Goal: Transaction & Acquisition: Purchase product/service

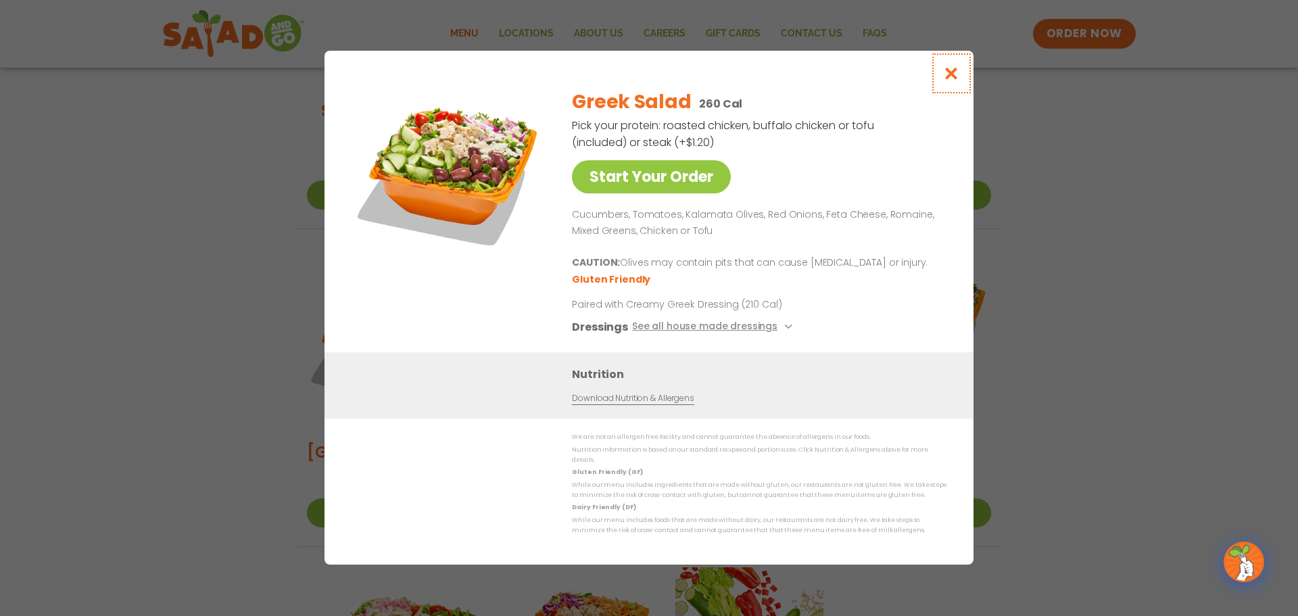
click at [957, 80] on icon "Close modal" at bounding box center [951, 73] width 17 height 14
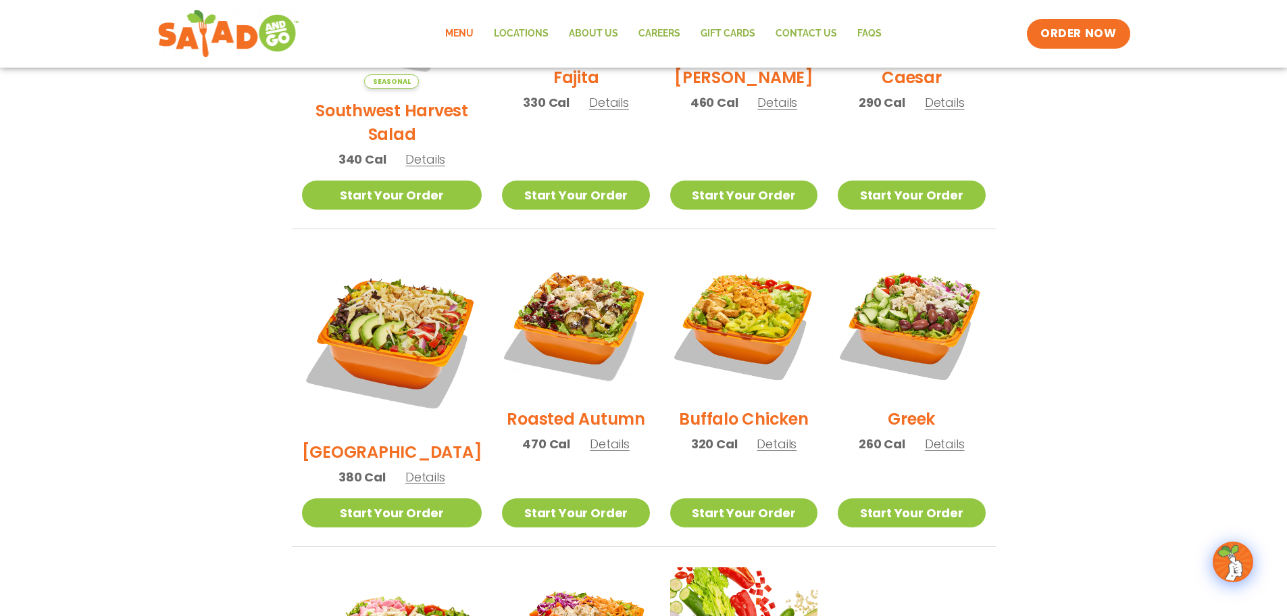
click at [590, 435] on span "Details" at bounding box center [610, 443] width 40 height 17
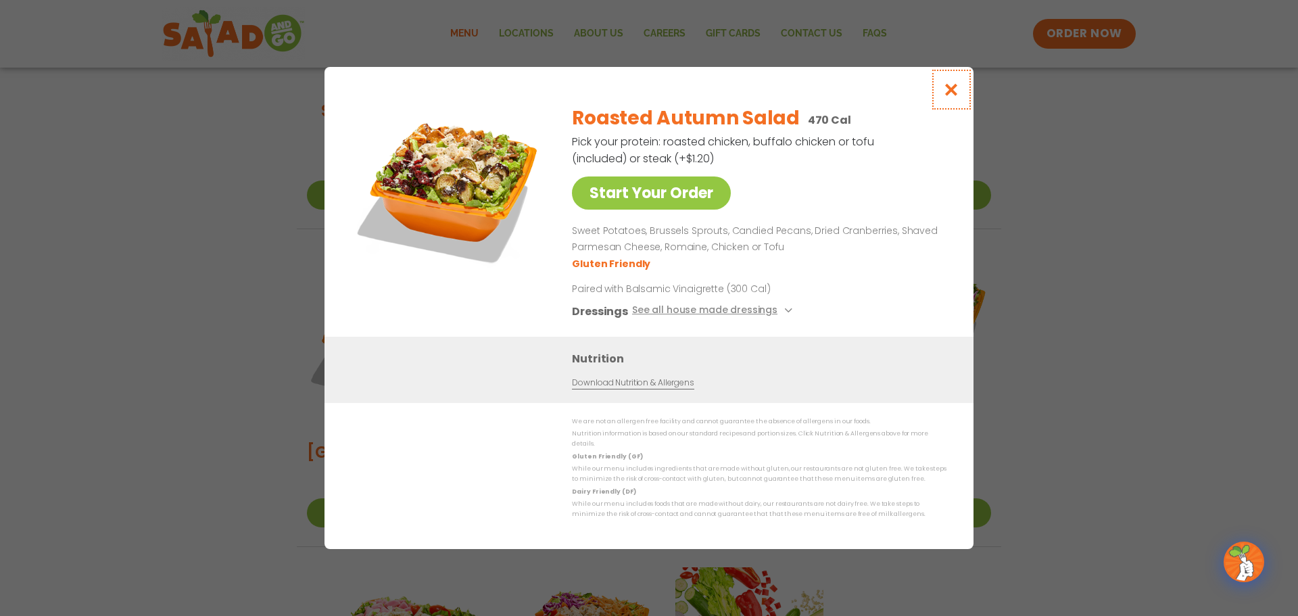
click at [949, 97] on icon "Close modal" at bounding box center [951, 89] width 17 height 14
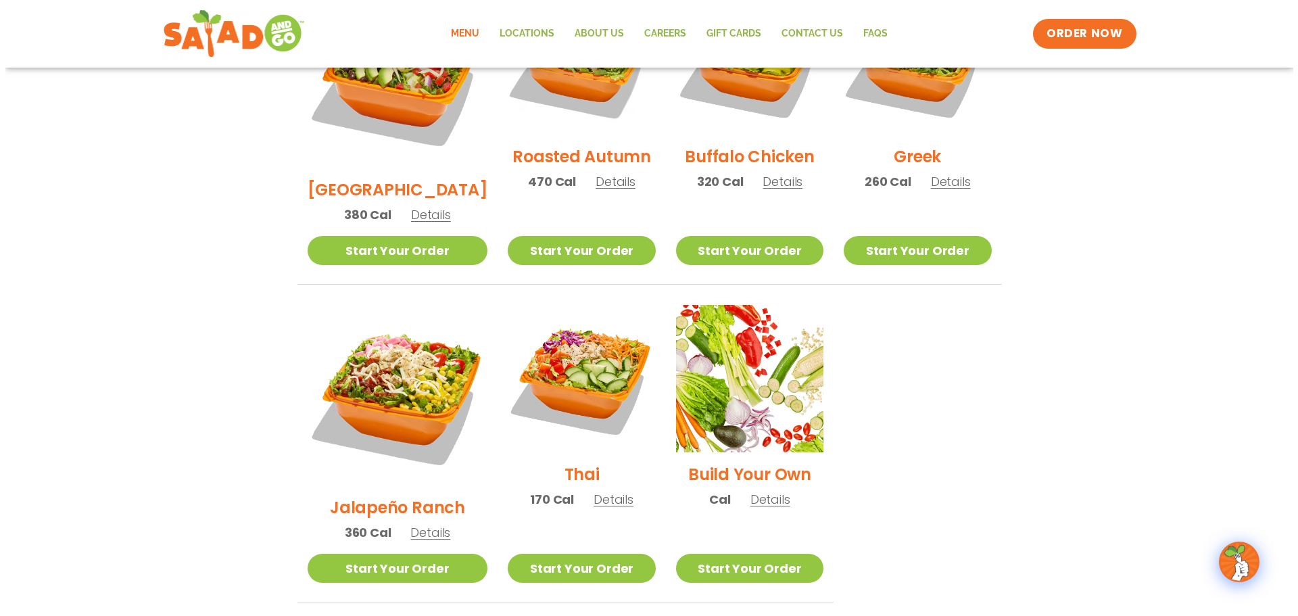
scroll to position [811, 0]
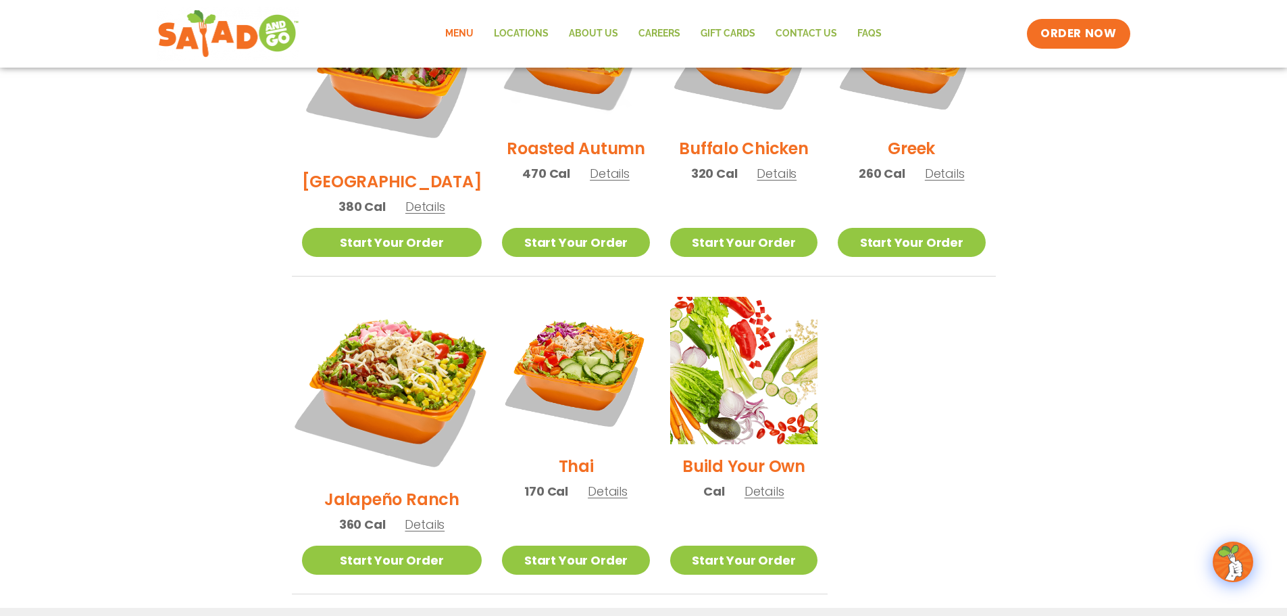
click at [370, 327] on img at bounding box center [392, 387] width 212 height 212
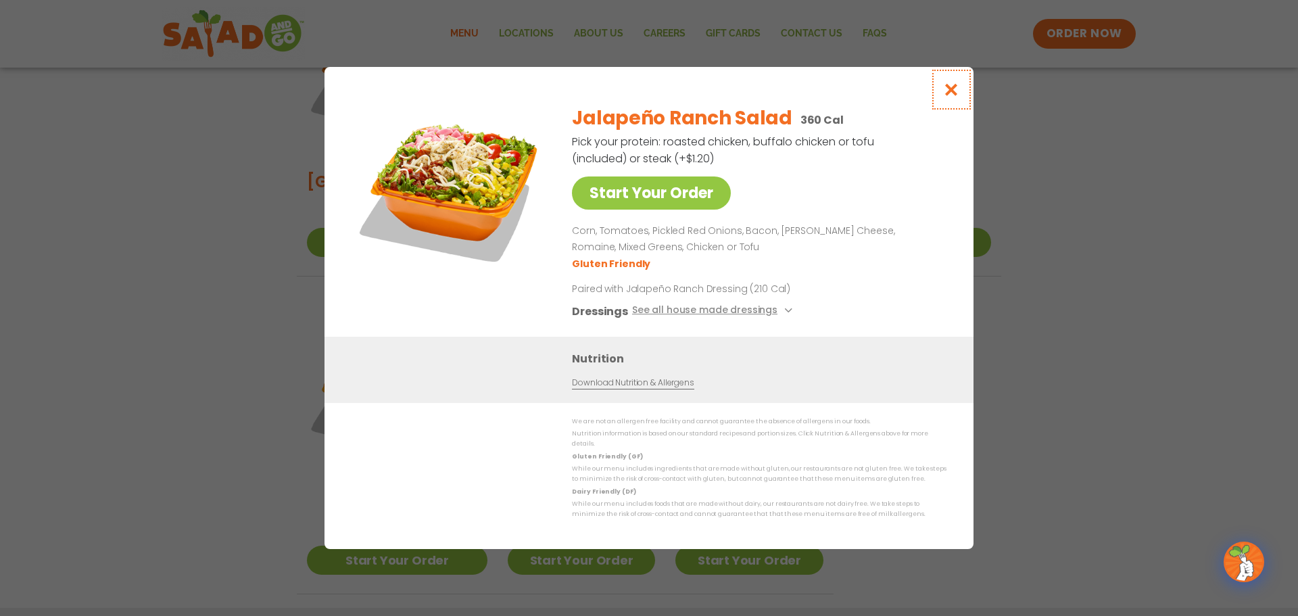
click at [961, 89] on button "Close modal" at bounding box center [951, 89] width 44 height 45
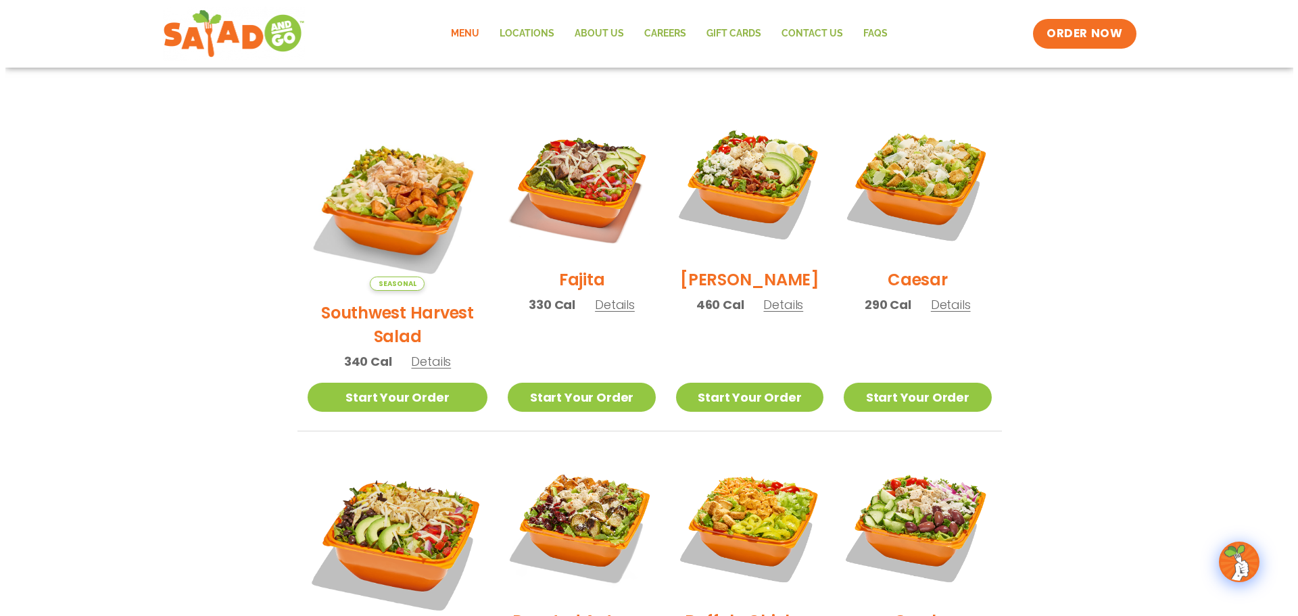
scroll to position [107, 0]
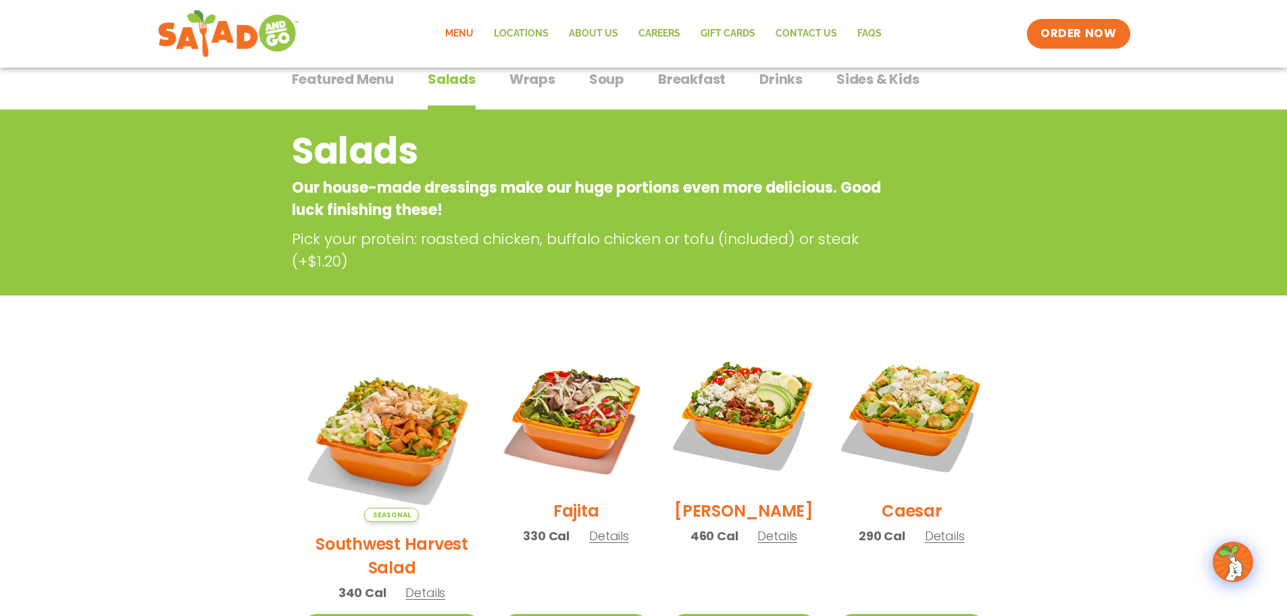
click at [374, 532] on h2 "Southwest Harvest Salad" at bounding box center [392, 555] width 180 height 47
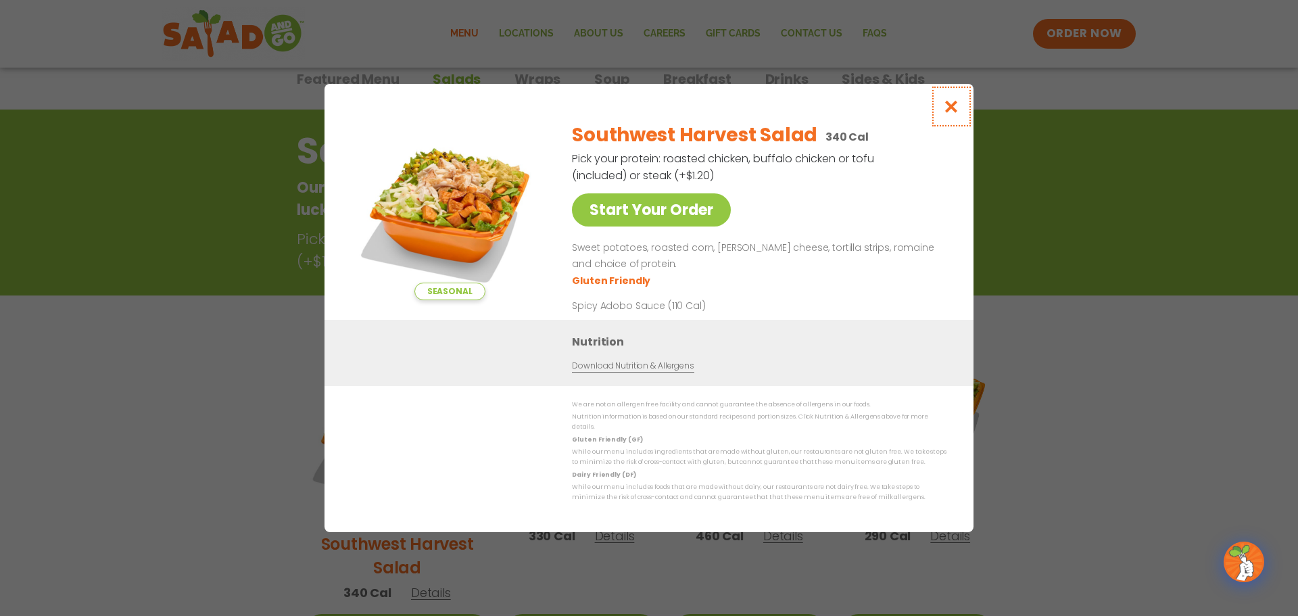
click at [954, 112] on icon "Close modal" at bounding box center [951, 106] width 17 height 14
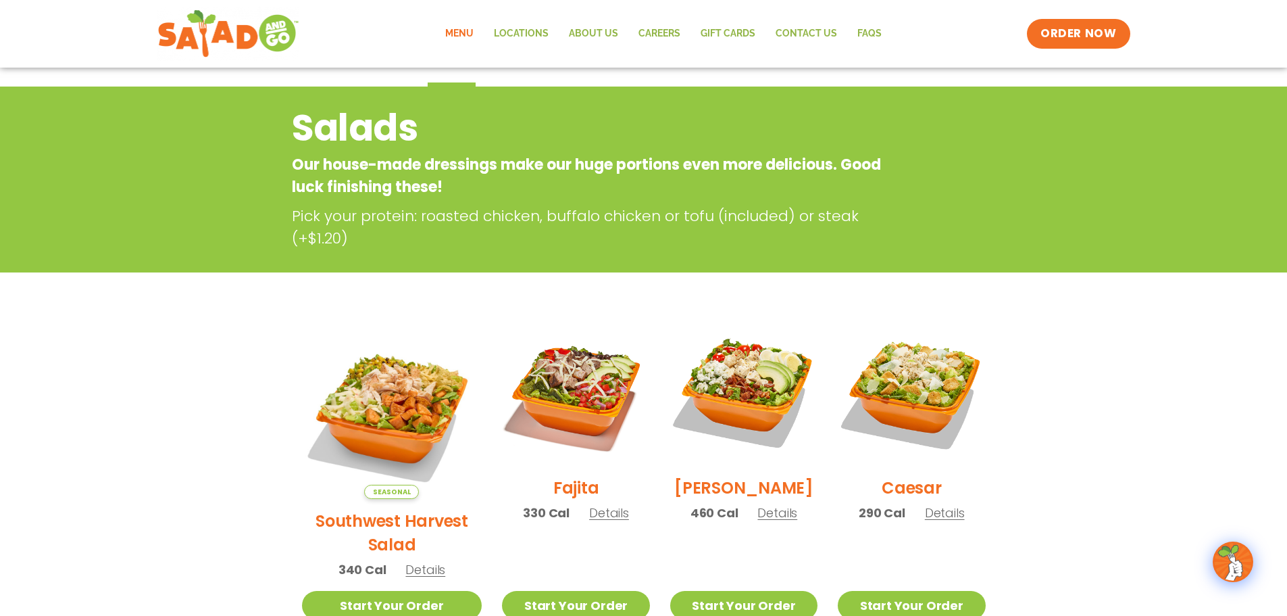
scroll to position [135, 0]
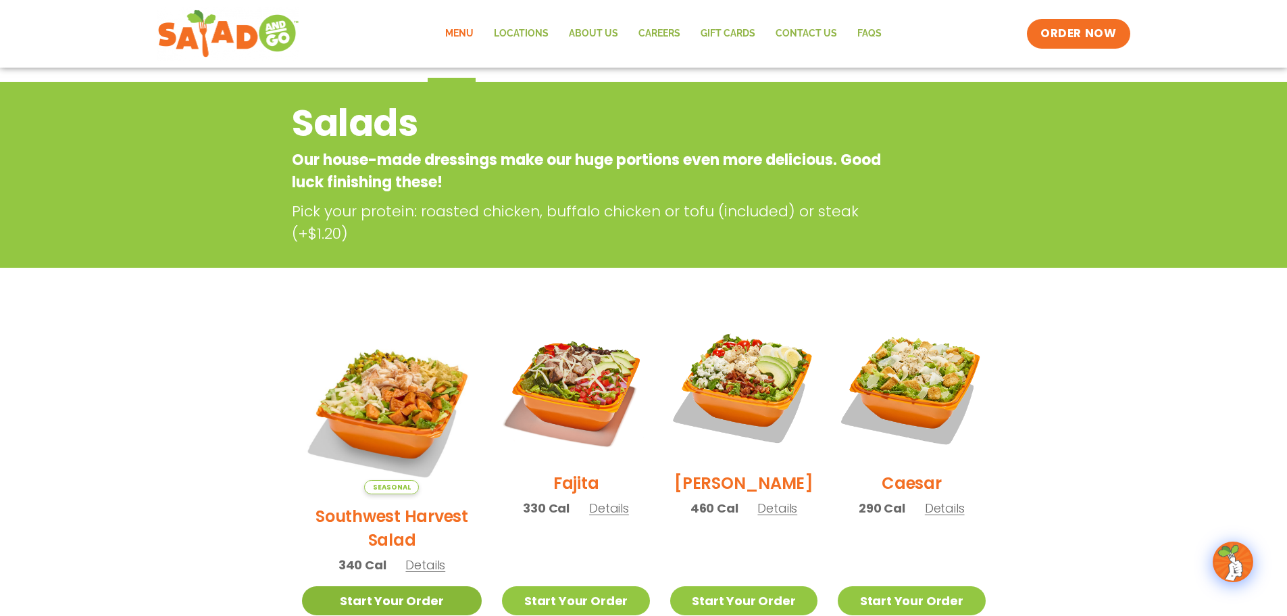
click at [374, 586] on link "Start Your Order" at bounding box center [392, 600] width 180 height 29
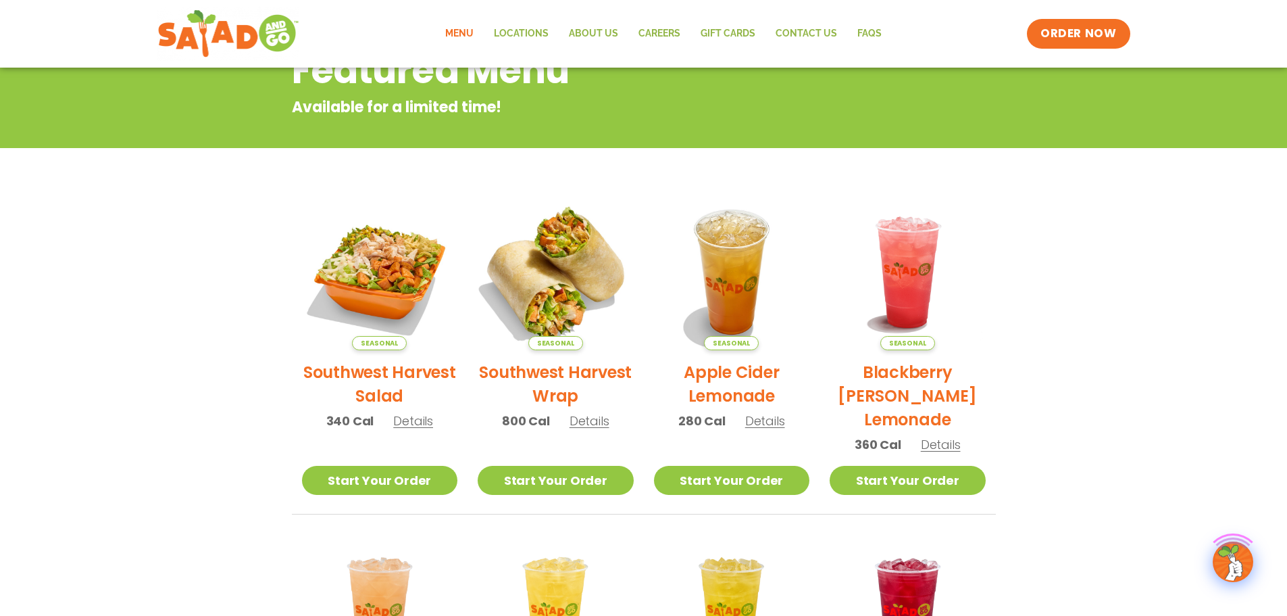
scroll to position [203, 0]
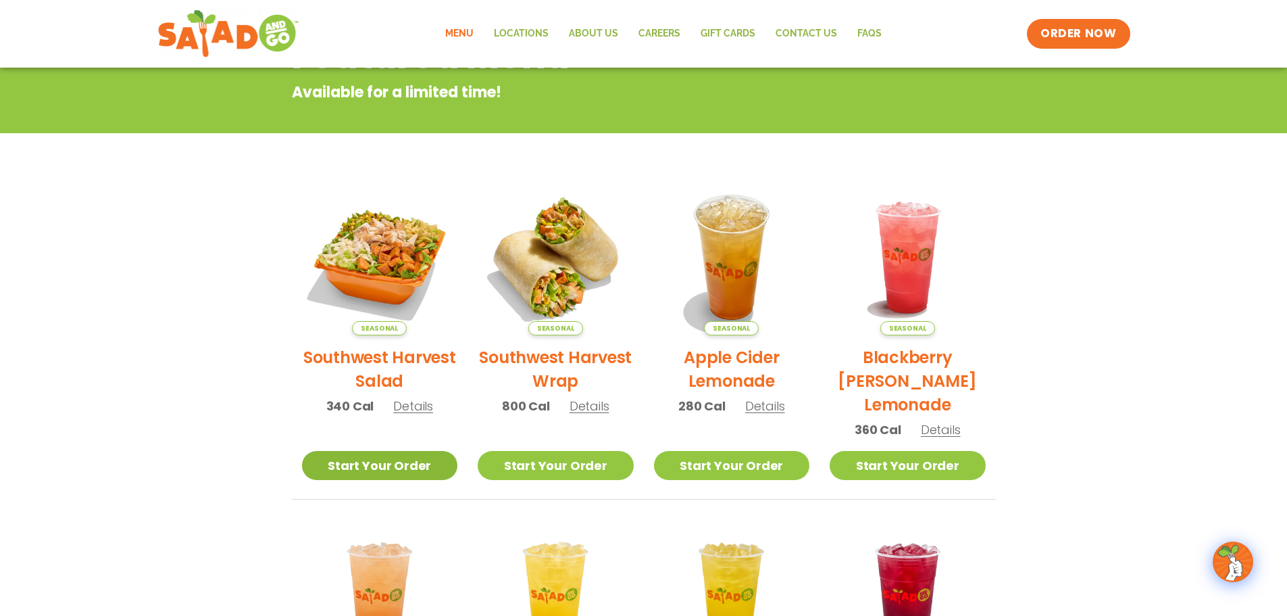
click at [387, 461] on link "Start Your Order" at bounding box center [380, 465] width 156 height 29
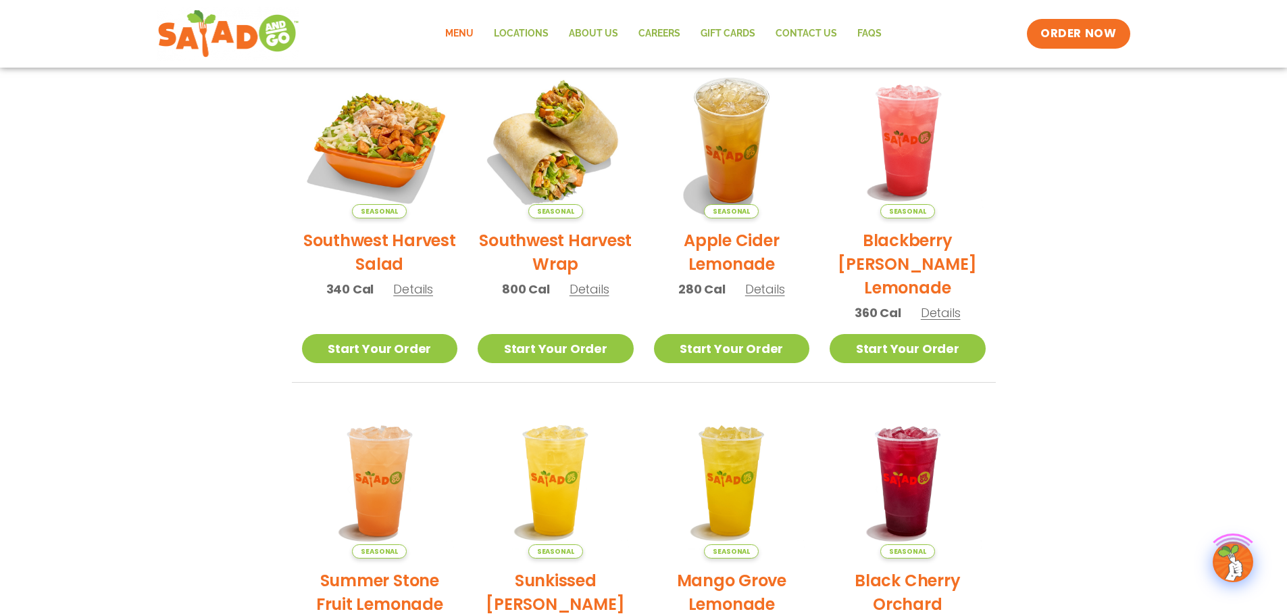
scroll to position [338, 0]
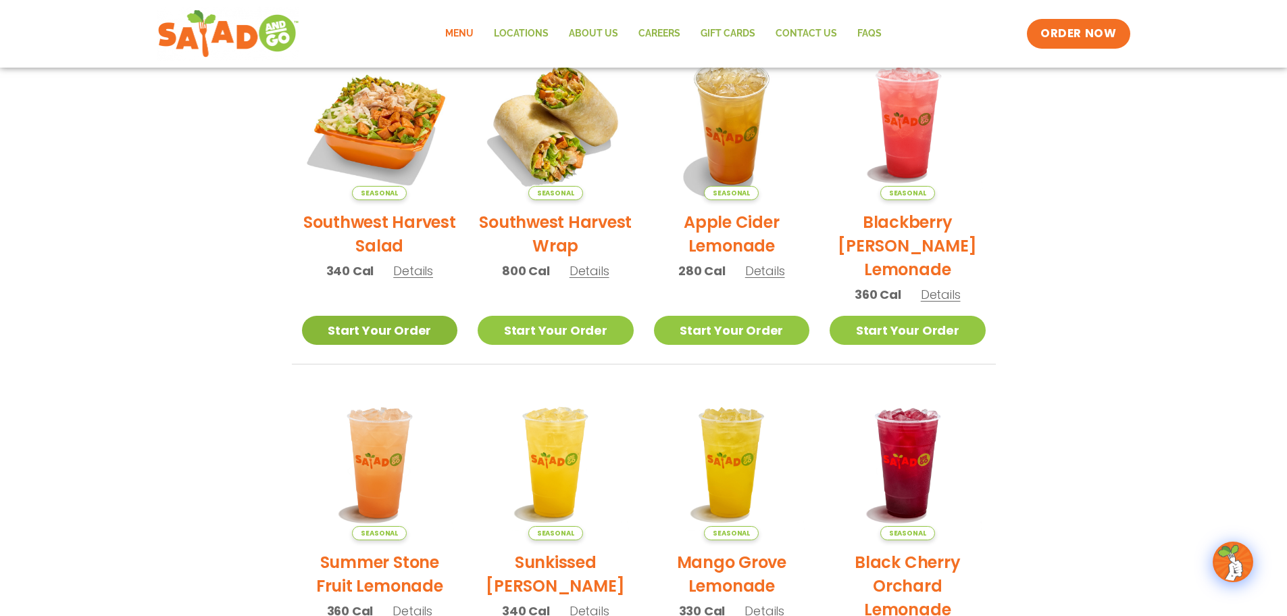
click at [401, 332] on link "Start Your Order" at bounding box center [380, 330] width 156 height 29
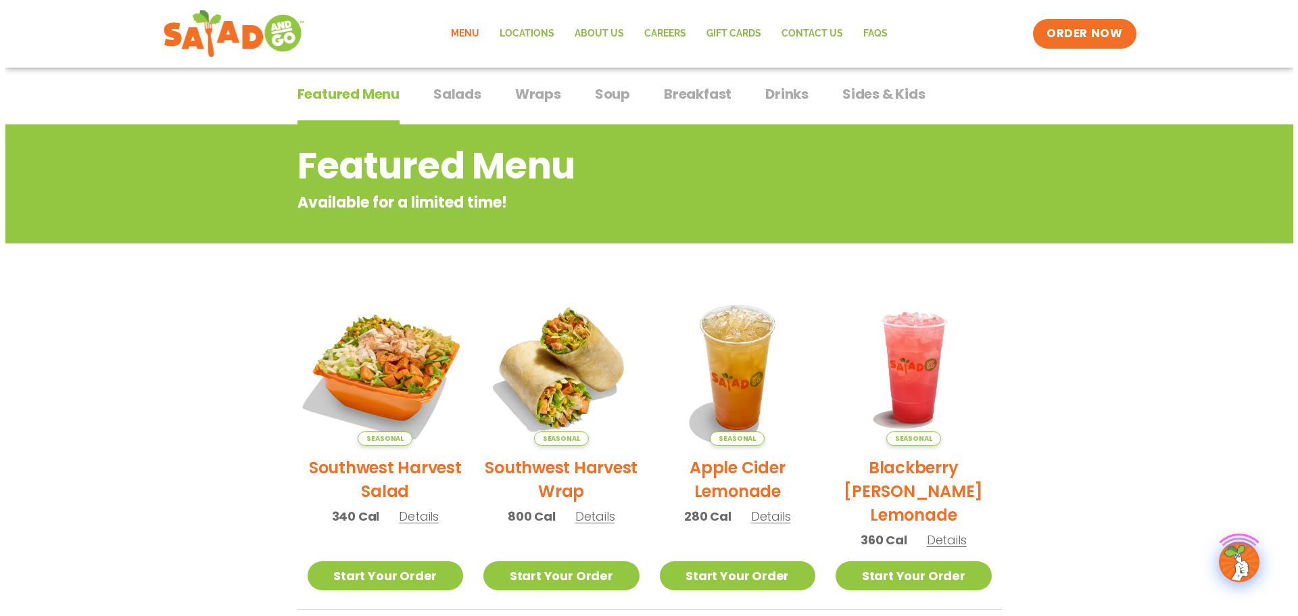
scroll to position [270, 0]
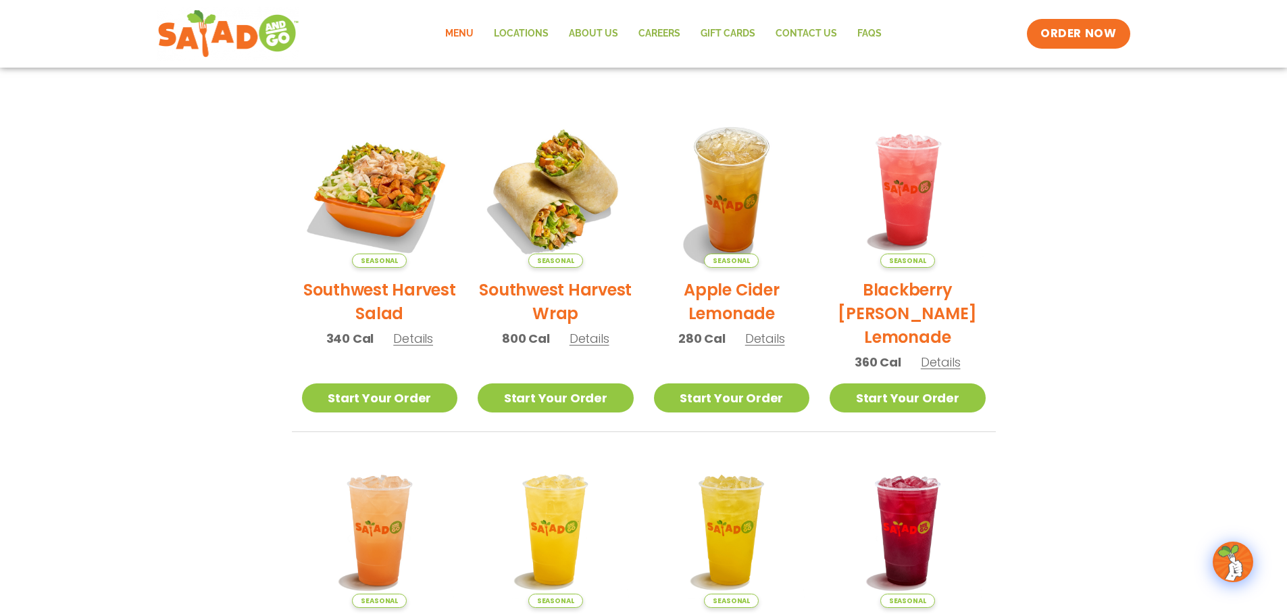
click at [365, 192] on img at bounding box center [380, 190] width 156 height 156
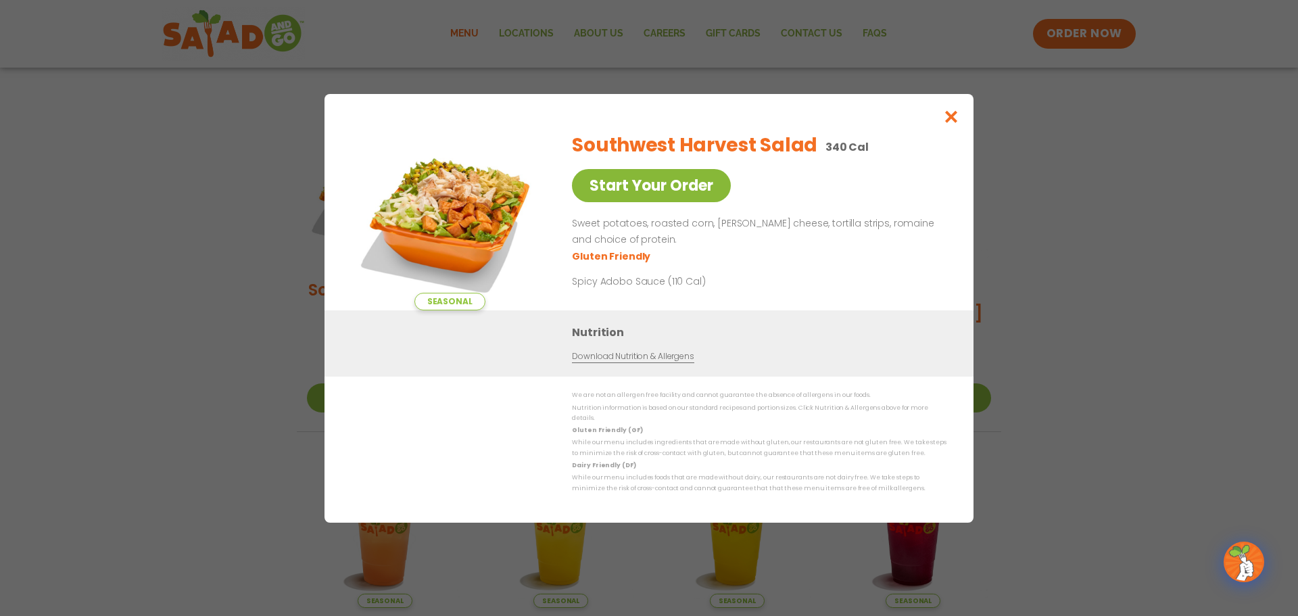
click at [660, 189] on link "Start Your Order" at bounding box center [651, 185] width 159 height 33
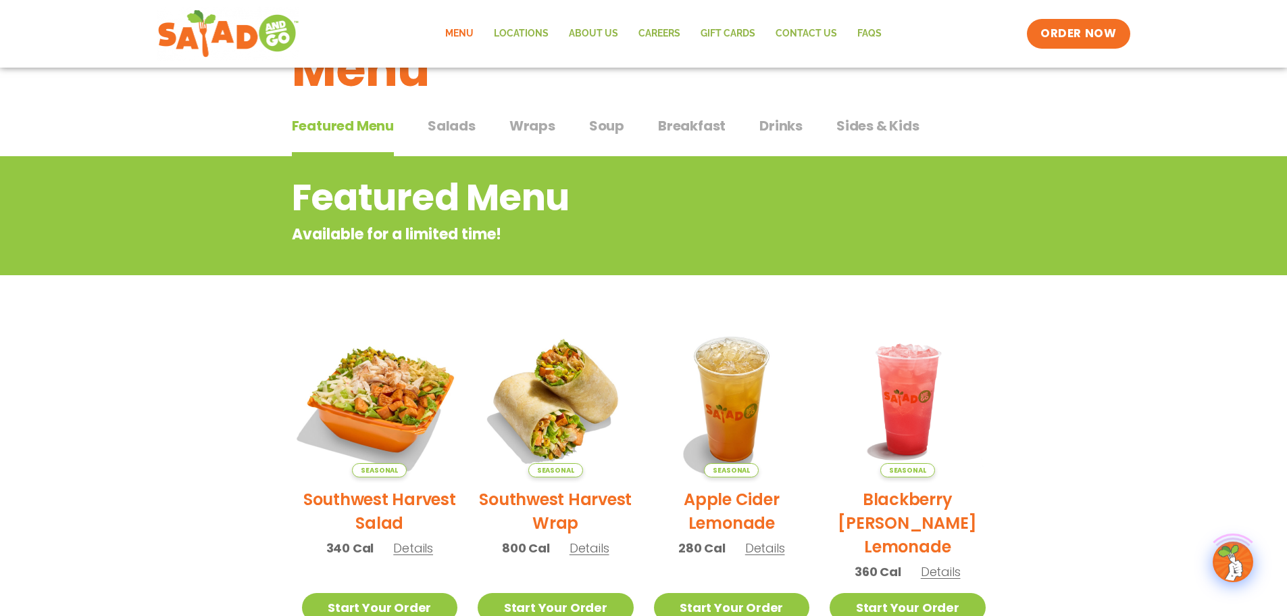
scroll to position [270, 0]
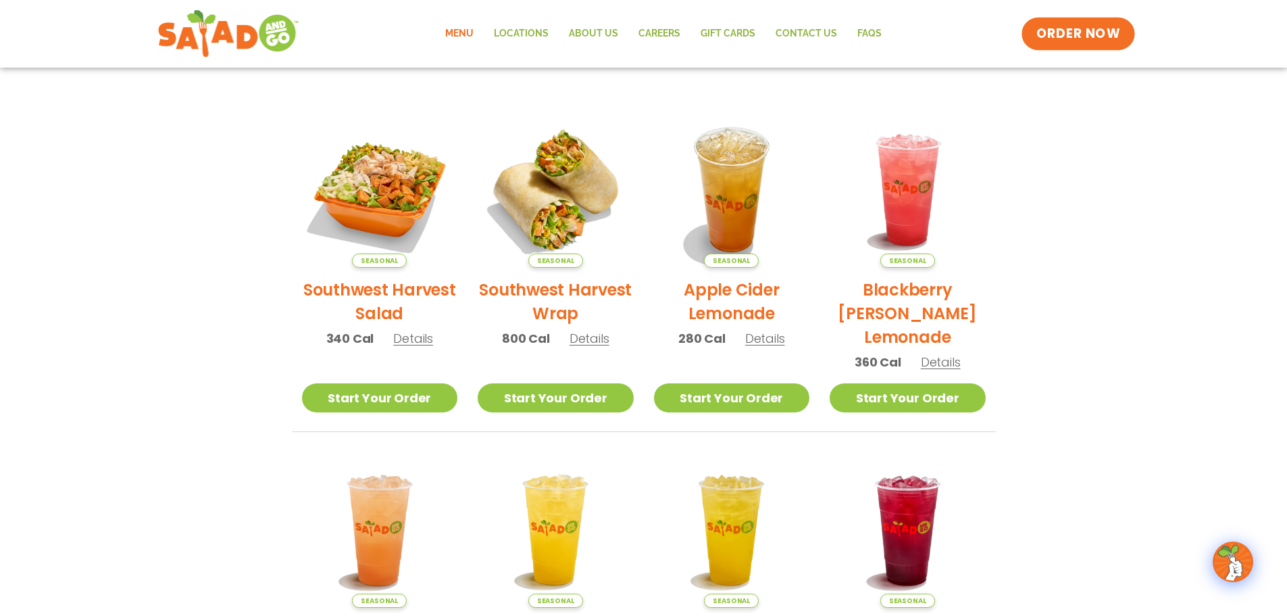
click at [1061, 36] on span "ORDER NOW" at bounding box center [1079, 34] width 84 height 18
